Goal: Check status: Check status

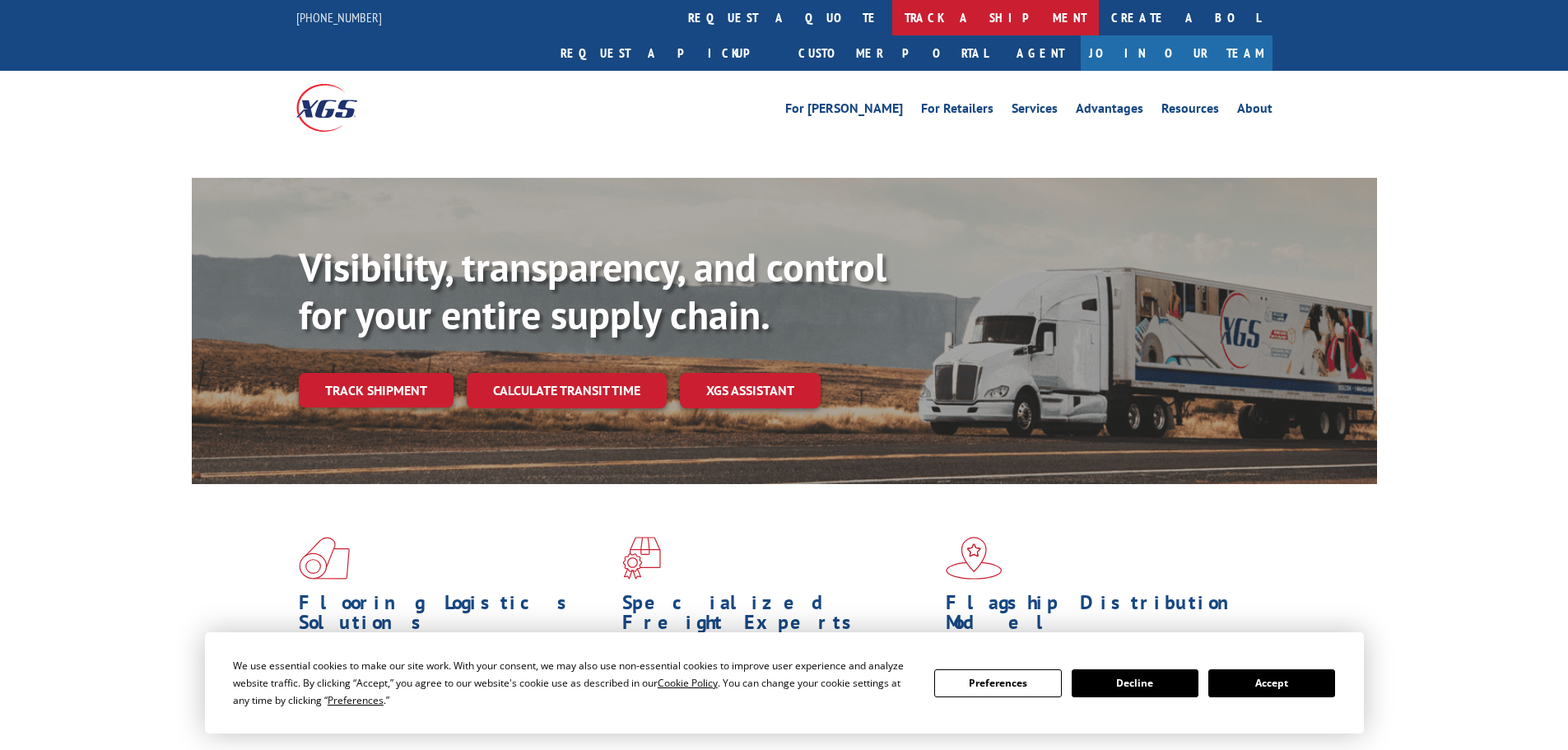
click at [892, 31] on link "track a shipment" at bounding box center [995, 18] width 206 height 35
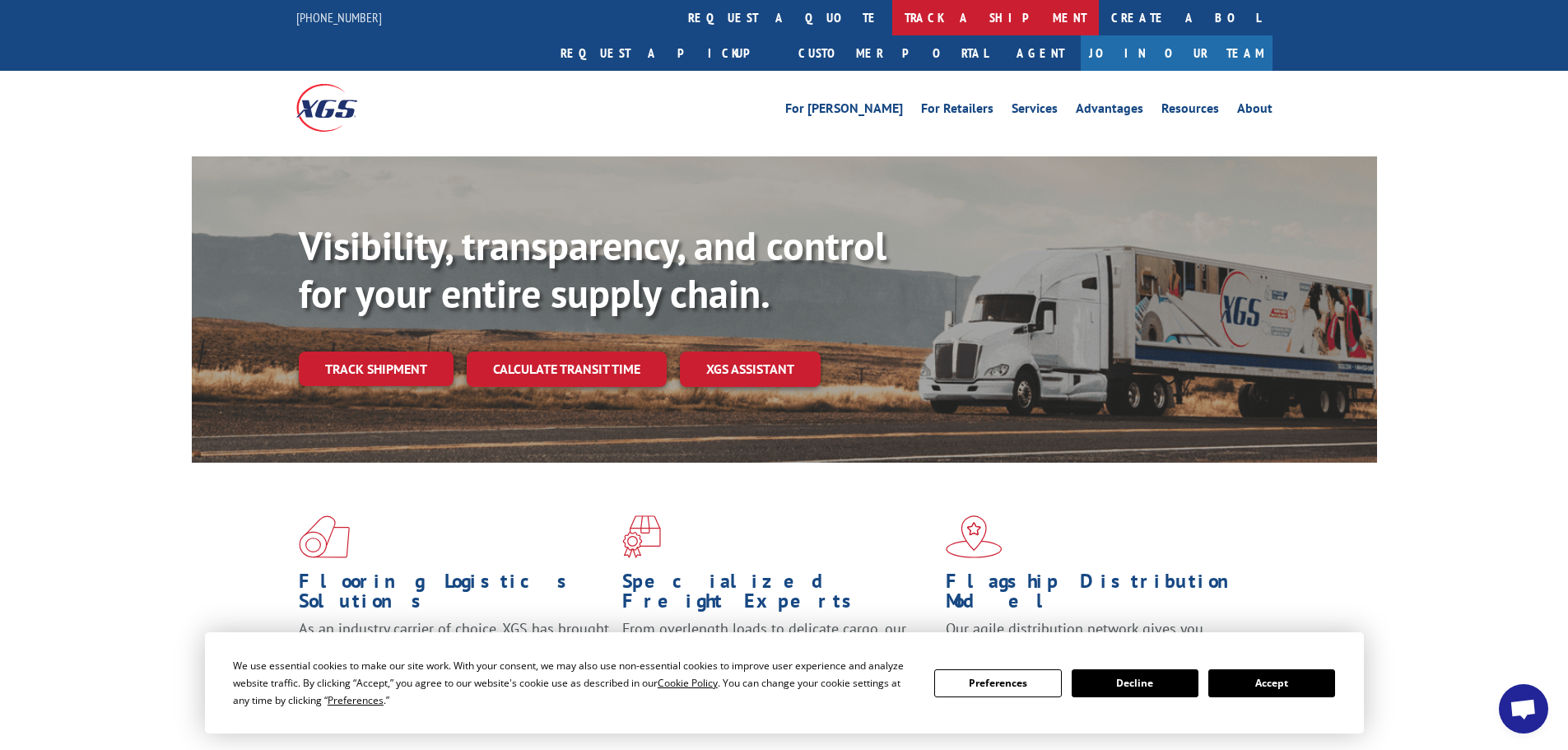
click at [892, 19] on link "track a shipment" at bounding box center [995, 18] width 206 height 35
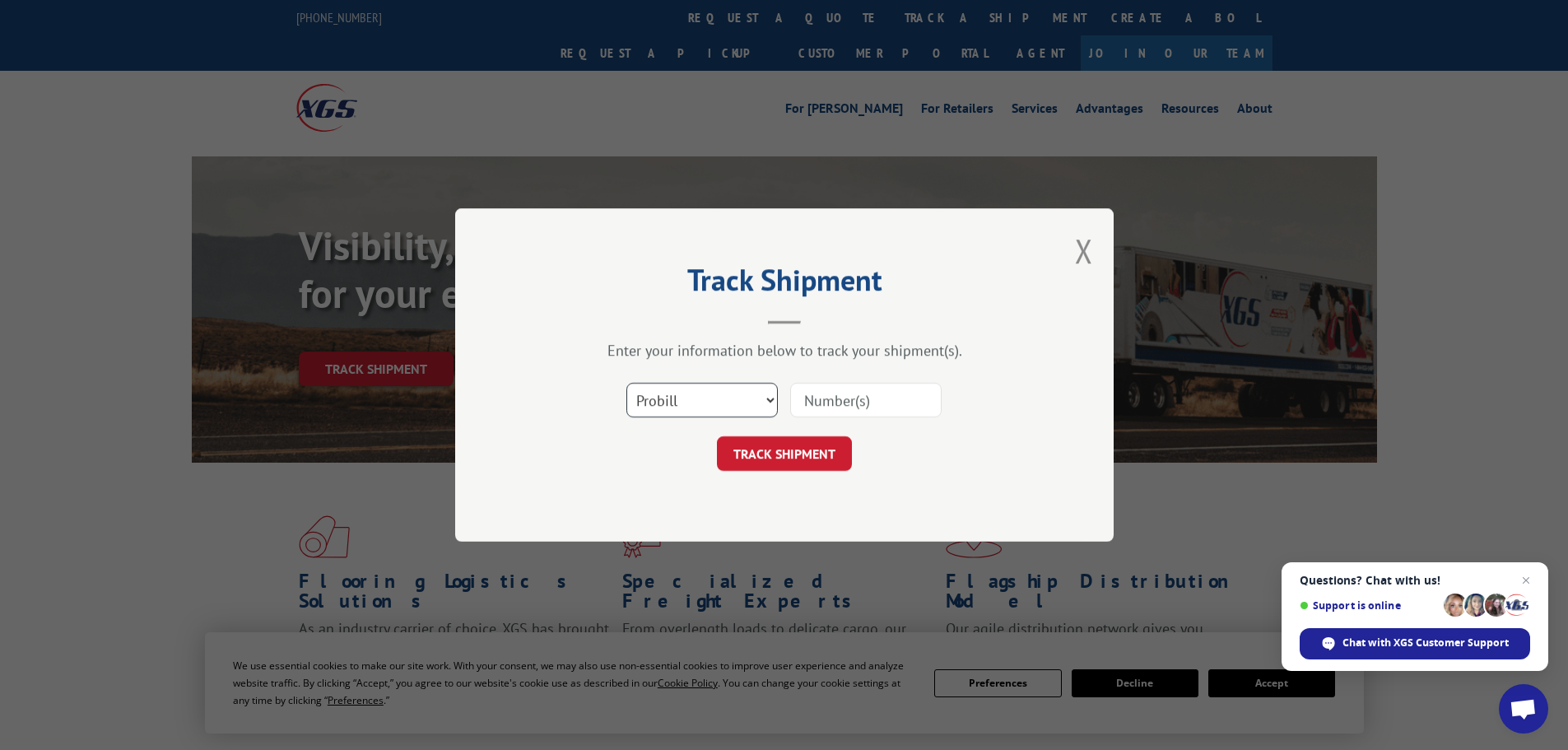
click at [700, 400] on select "Select category... Probill BOL PO" at bounding box center [703, 399] width 152 height 34
select select "bol"
click at [627, 382] on select "Select category... Probill BOL PO" at bounding box center [703, 399] width 152 height 34
click at [877, 399] on input at bounding box center [866, 399] width 152 height 34
paste input "5594110"
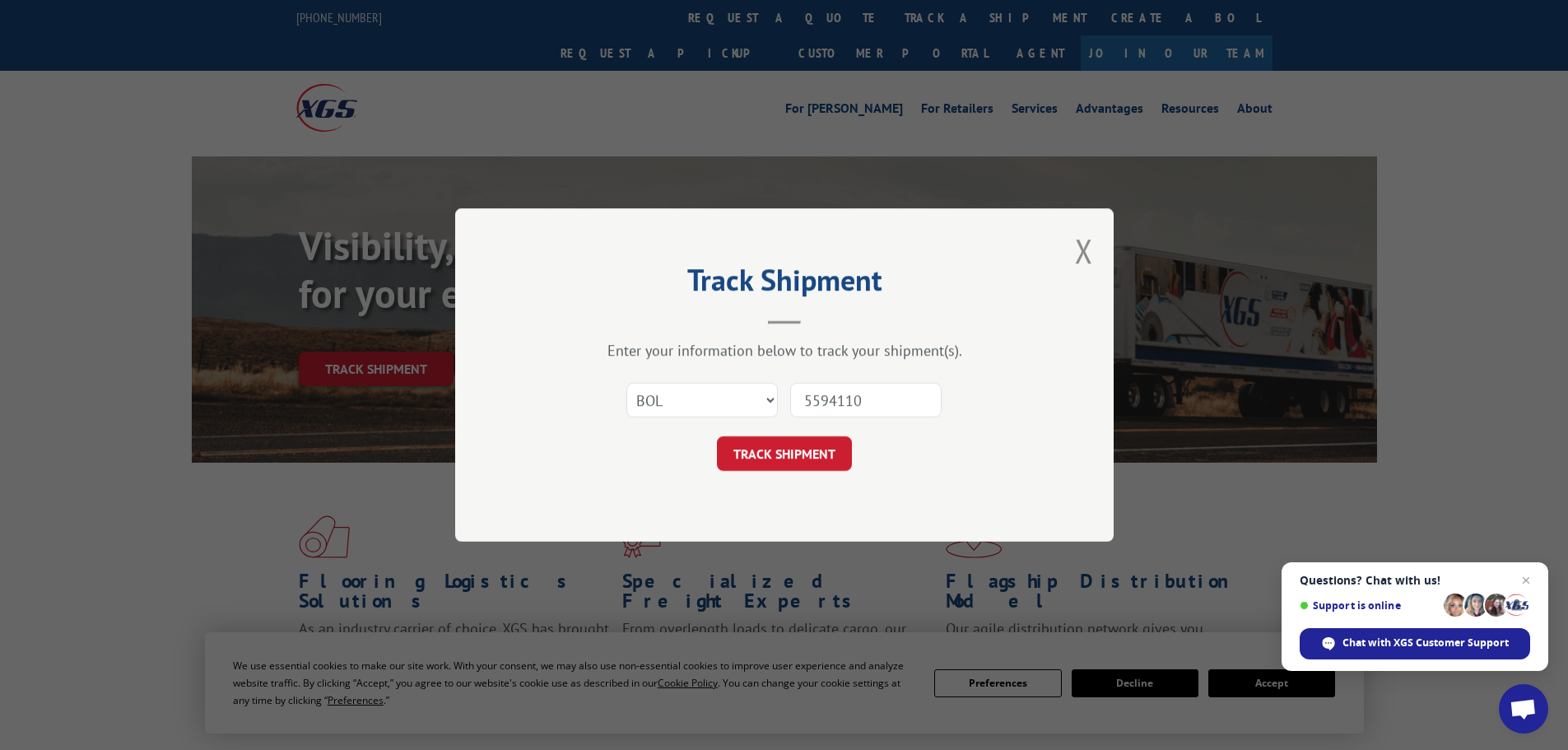
type input "5594110"
click at [814, 450] on button "TRACK SHIPMENT" at bounding box center [784, 453] width 135 height 34
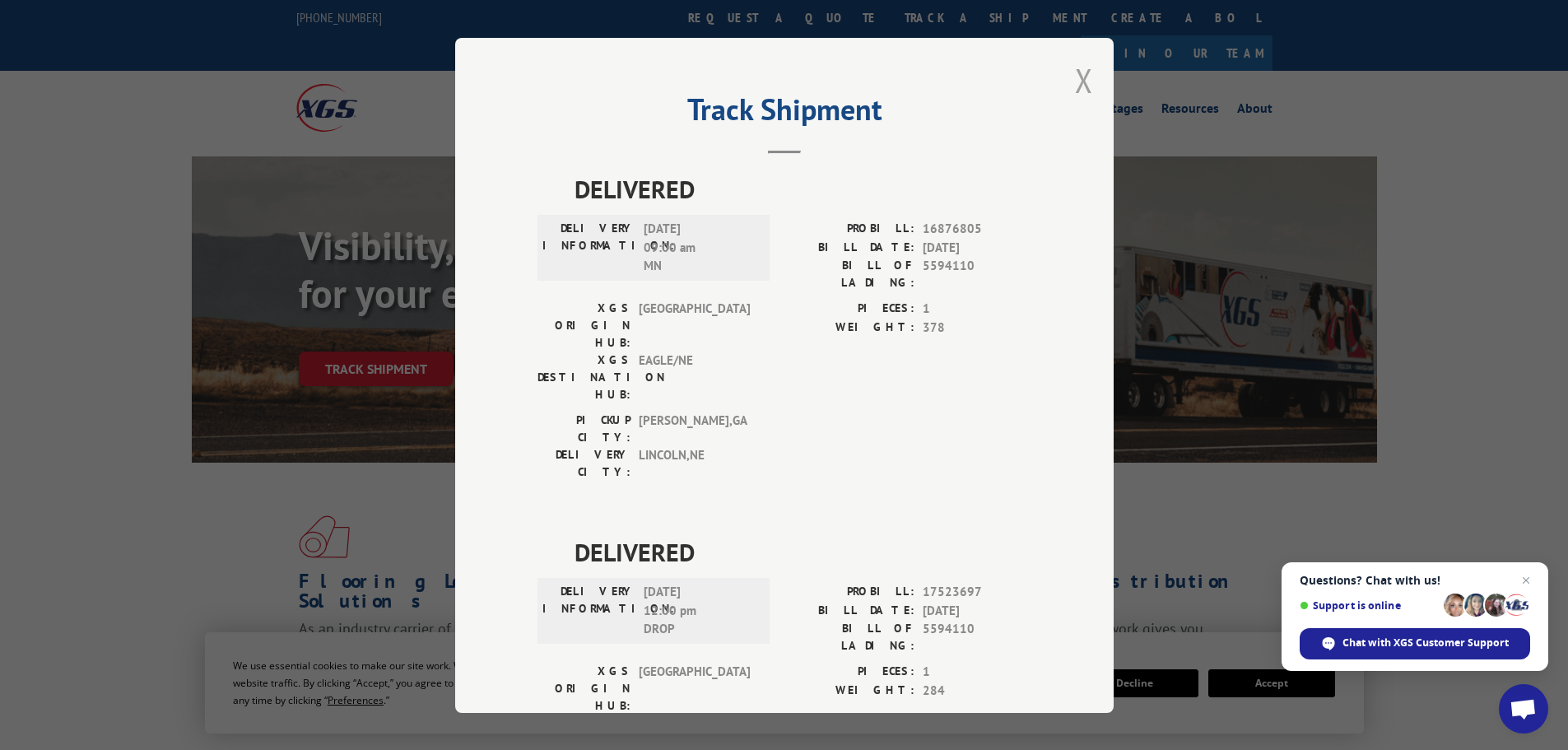
click at [1075, 84] on button "Close modal" at bounding box center [1084, 80] width 19 height 44
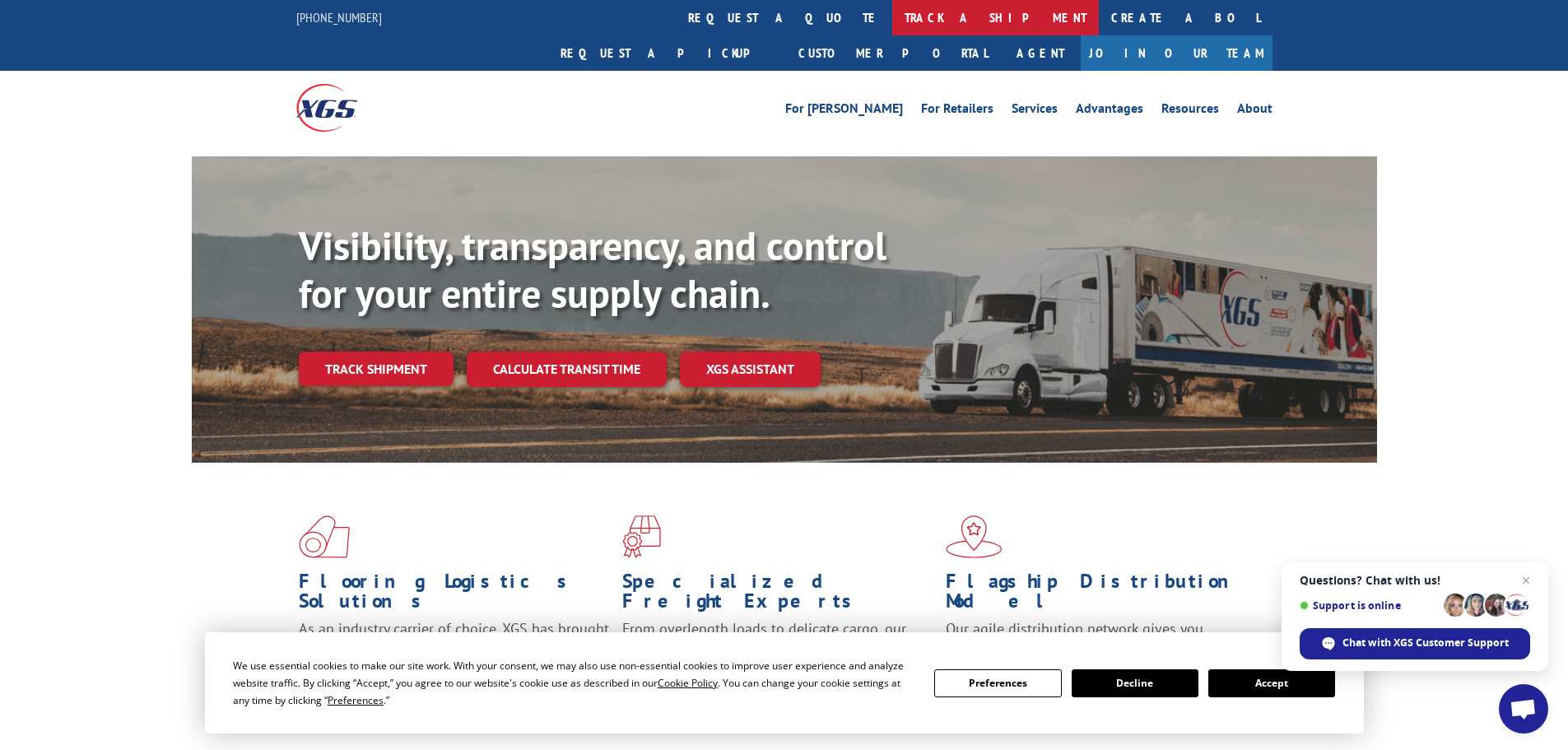
click at [892, 12] on link "track a shipment" at bounding box center [995, 18] width 206 height 35
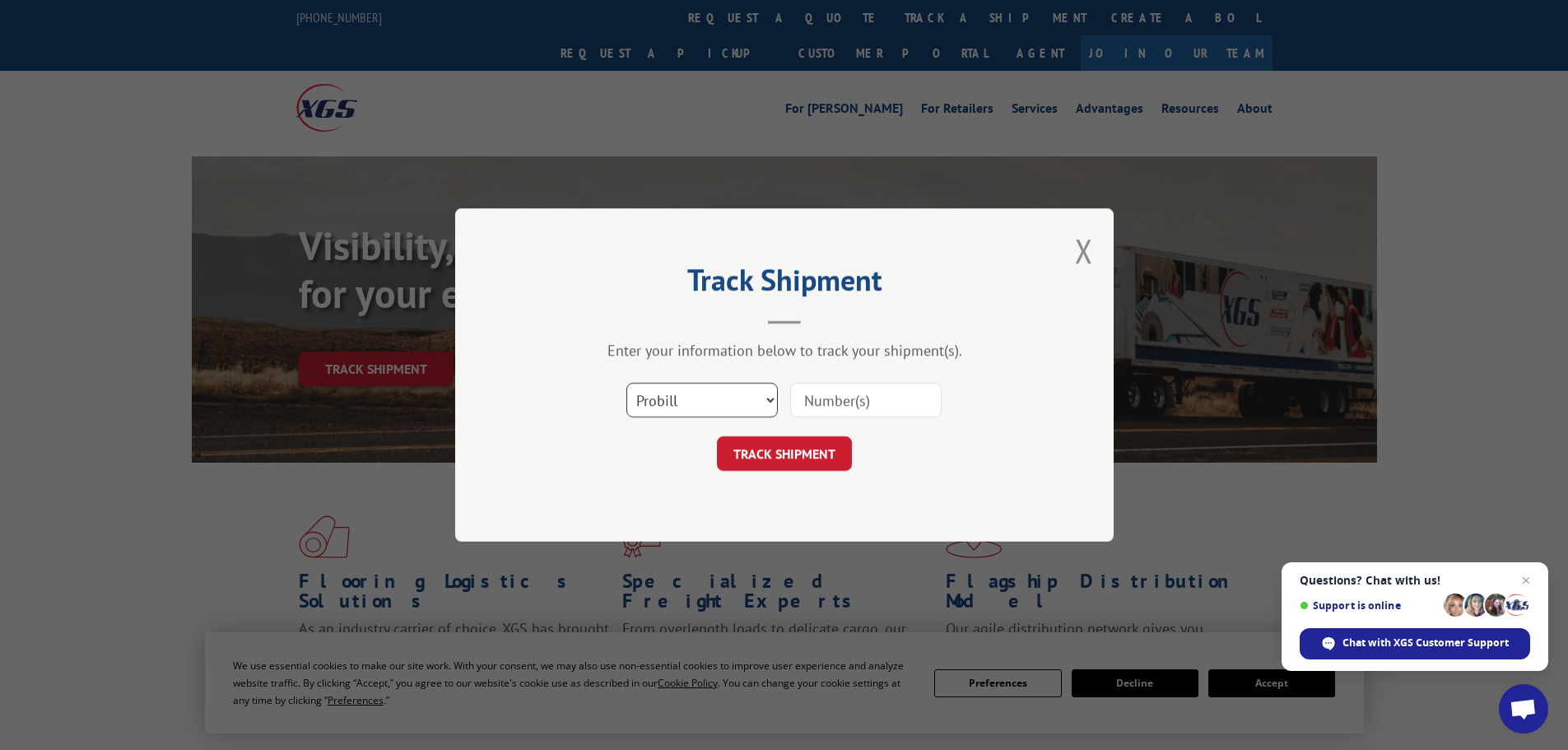
click at [717, 397] on select "Select category... Probill BOL PO" at bounding box center [703, 399] width 152 height 34
select select "bol"
click at [627, 382] on select "Select category... Probill BOL PO" at bounding box center [703, 399] width 152 height 34
click at [878, 399] on input at bounding box center [866, 399] width 152 height 34
paste input "5603950"
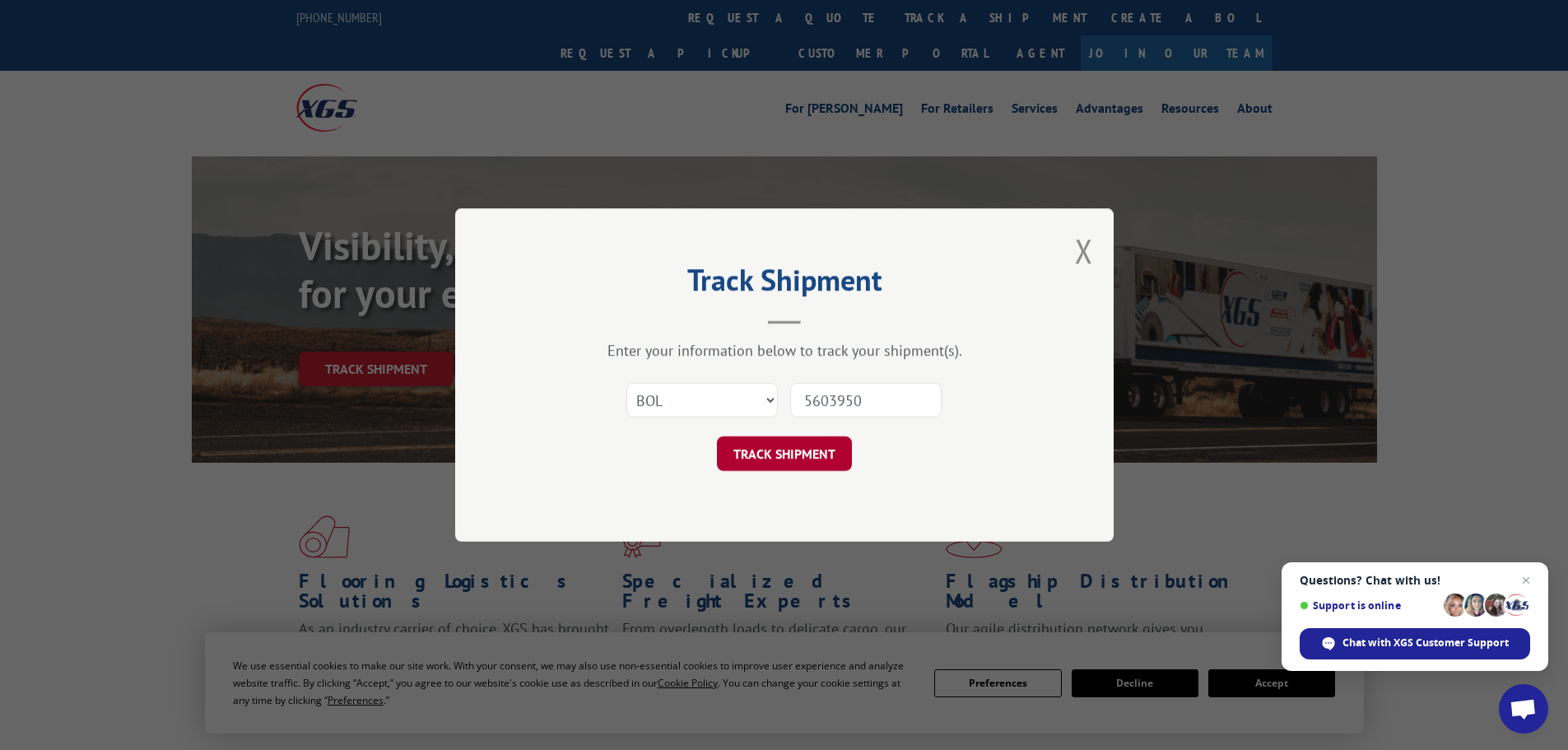
type input "5603950"
click at [791, 464] on button "TRACK SHIPMENT" at bounding box center [784, 453] width 135 height 34
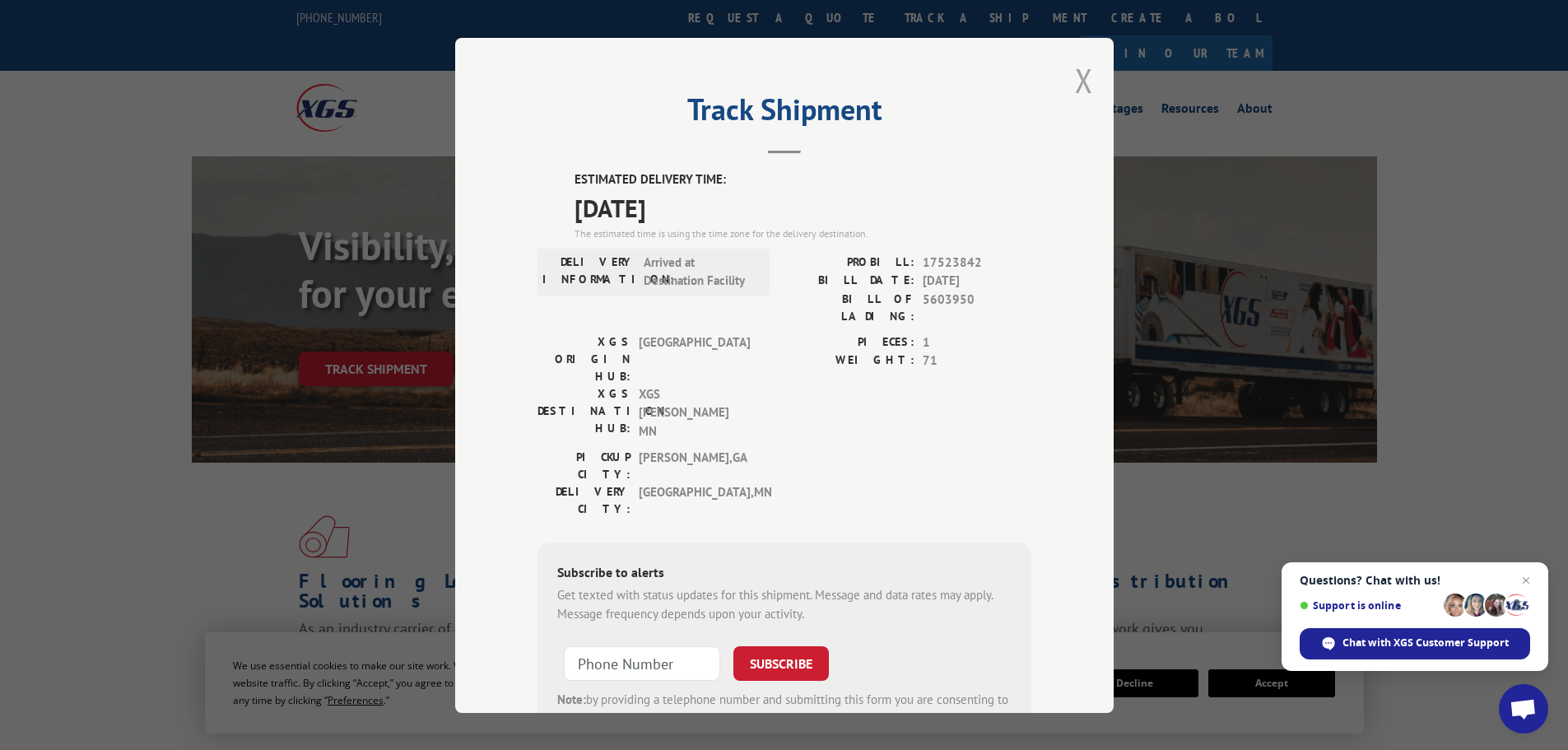
click at [1075, 79] on button "Close modal" at bounding box center [1084, 80] width 19 height 44
